Goal: Learn about a topic

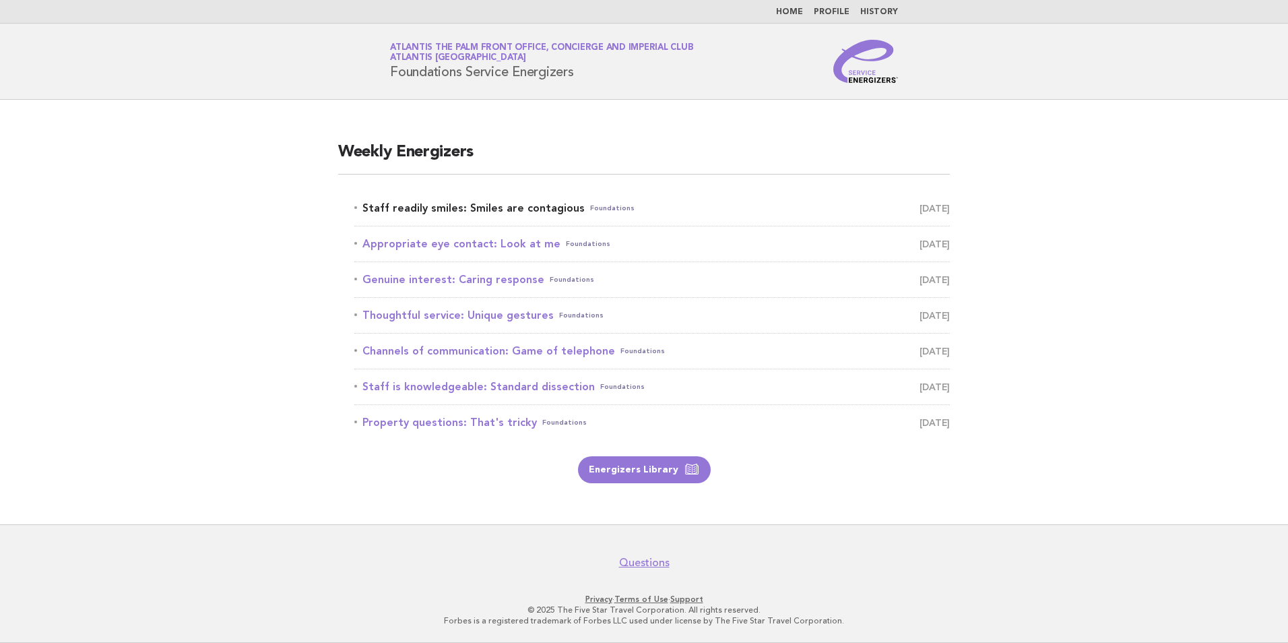
click at [519, 209] on link "Staff readily smiles: Smiles are contagious Foundations [DATE]" at bounding box center [651, 208] width 595 height 19
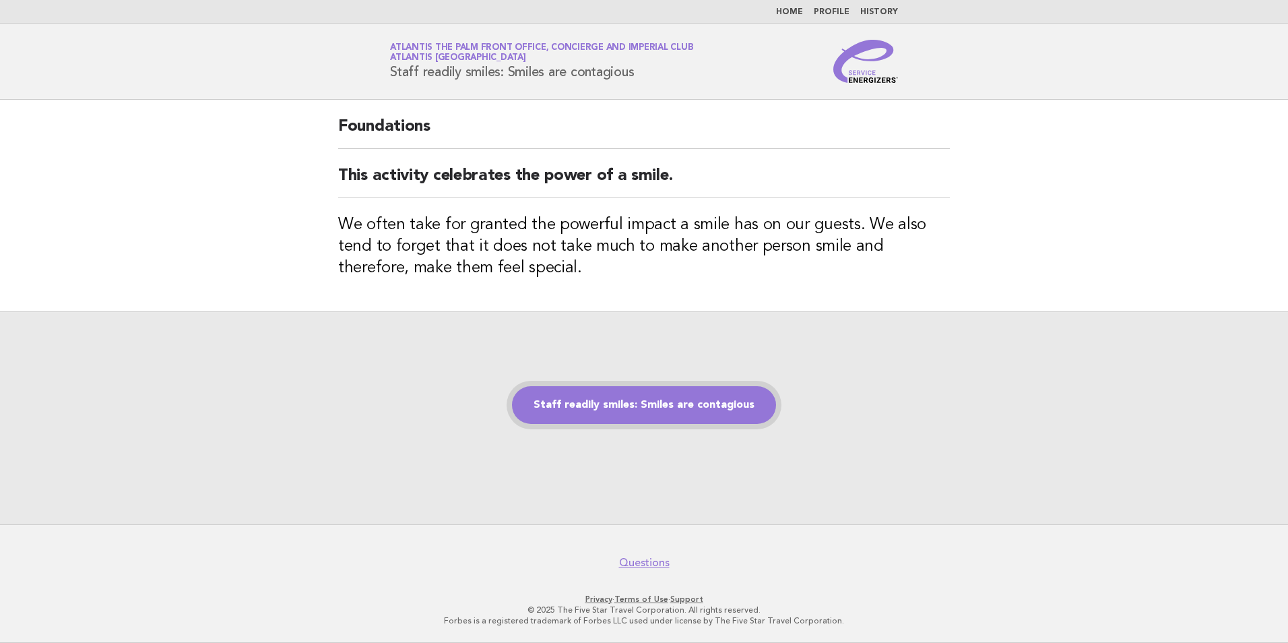
click at [654, 399] on link "Staff readily smiles: Smiles are contagious" at bounding box center [644, 405] width 264 height 38
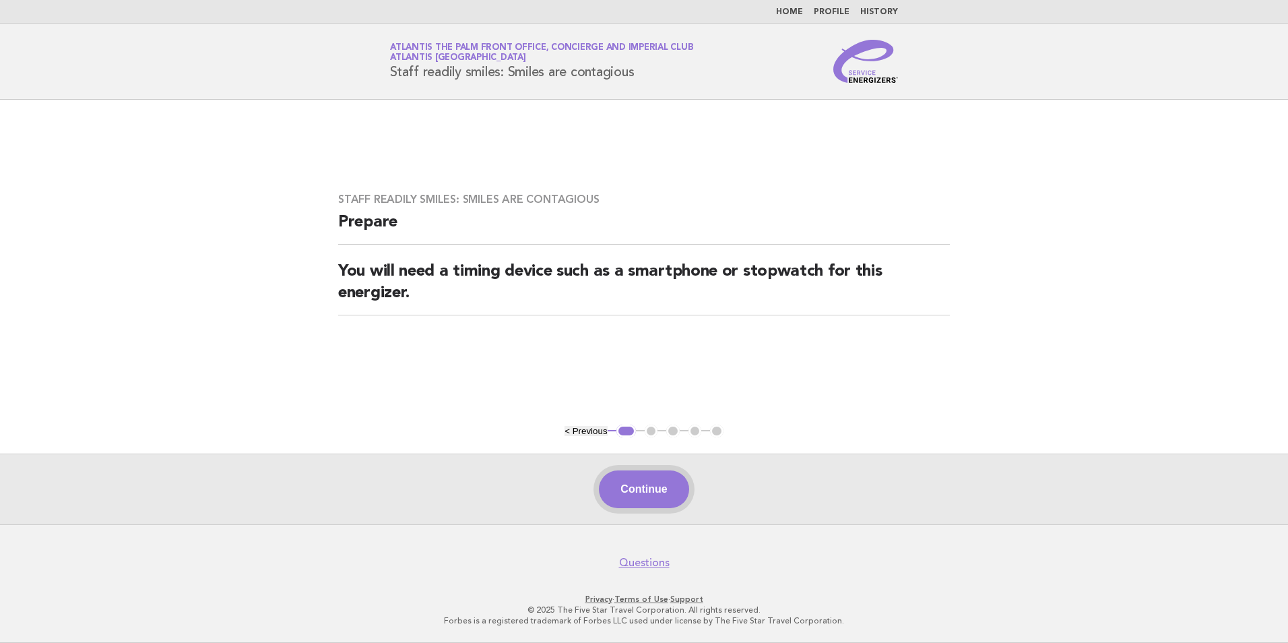
click at [636, 492] on button "Continue" at bounding box center [644, 489] width 90 height 38
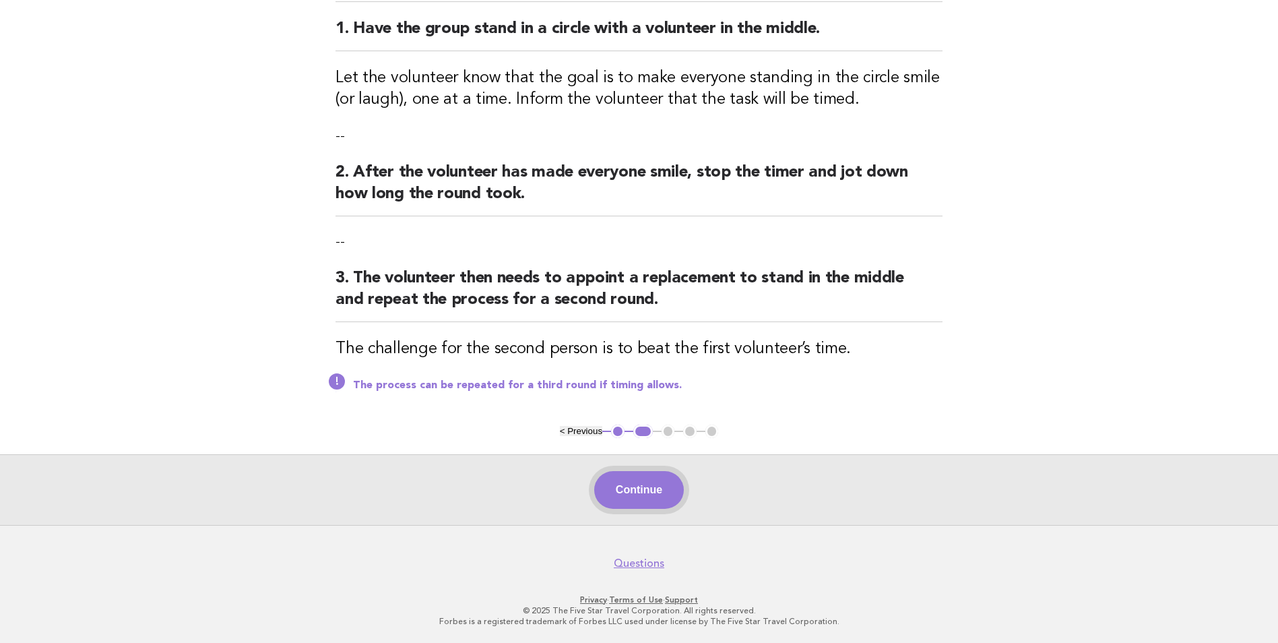
click at [656, 484] on button "Continue" at bounding box center [639, 490] width 90 height 38
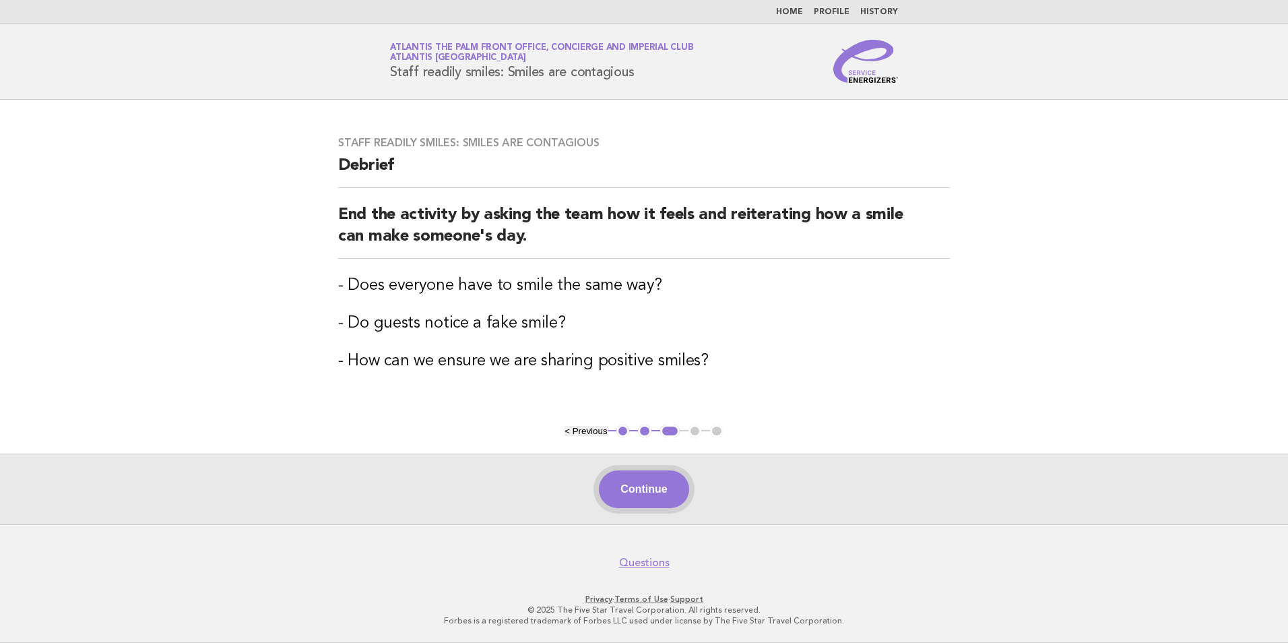
click at [642, 475] on button "Continue" at bounding box center [644, 489] width 90 height 38
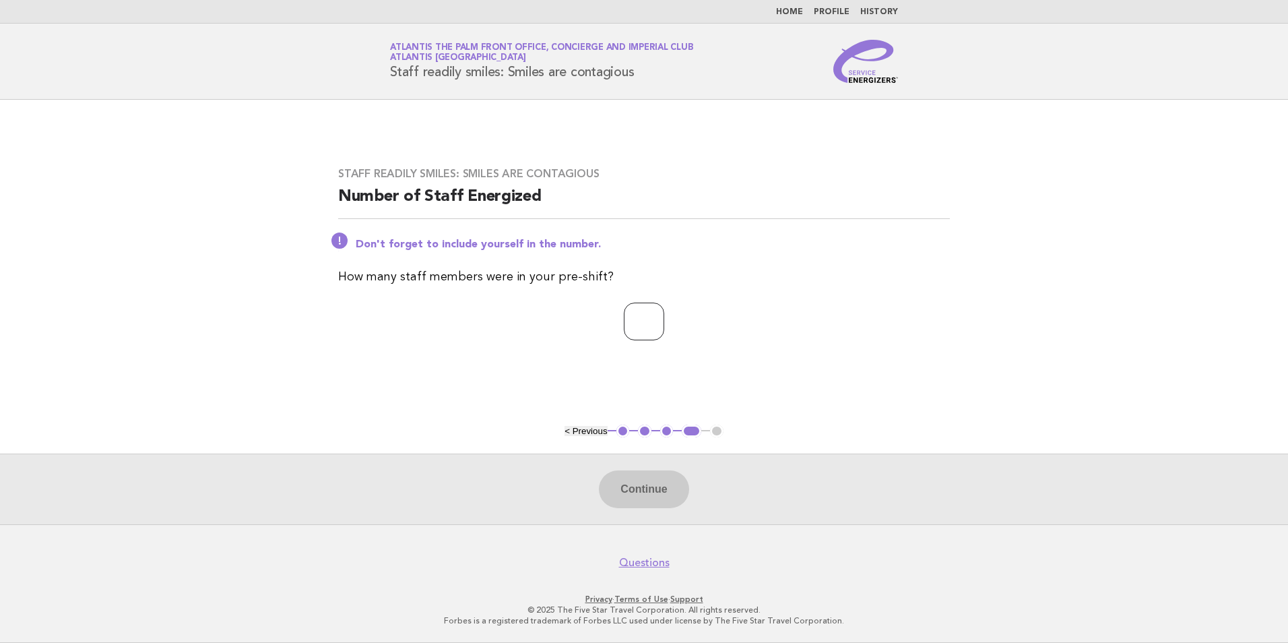
click at [624, 329] on input "number" at bounding box center [644, 321] width 40 height 38
type input "*"
drag, startPoint x: 652, startPoint y: 475, endPoint x: 641, endPoint y: 476, distance: 10.8
click at [650, 476] on button "Continue" at bounding box center [644, 489] width 90 height 38
